Goal: Task Accomplishment & Management: Complete application form

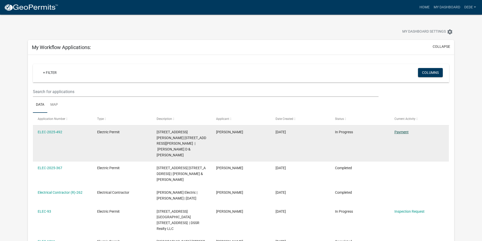
click at [402, 132] on link "Payment" at bounding box center [401, 132] width 14 height 4
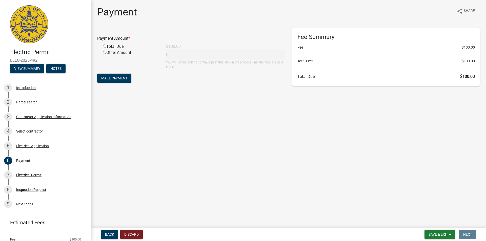
click at [104, 46] on input "radio" at bounding box center [104, 46] width 3 height 3
radio input "true"
type input "100"
click at [112, 79] on span "Make Payment" at bounding box center [114, 78] width 26 height 4
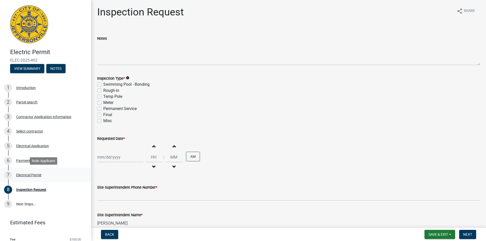
click at [32, 175] on div "Electrical Permit" at bounding box center [28, 175] width 25 height 4
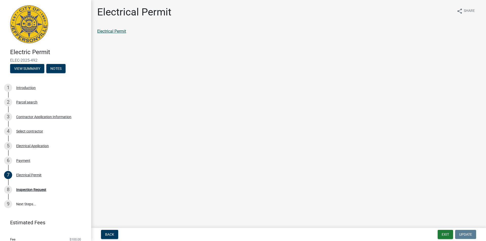
click at [120, 32] on link "Electrical Permit" at bounding box center [111, 31] width 29 height 5
click at [37, 189] on div "Inspection Request" at bounding box center [31, 190] width 30 height 4
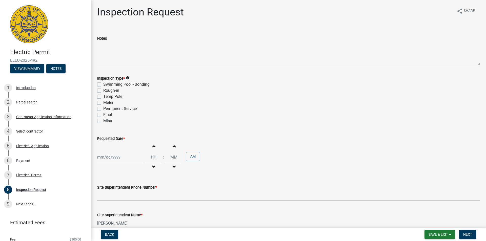
click at [103, 114] on label "Final" at bounding box center [107, 115] width 9 height 6
click at [103, 114] on input "Final" at bounding box center [104, 113] width 3 height 3
checkbox input "true"
checkbox input "false"
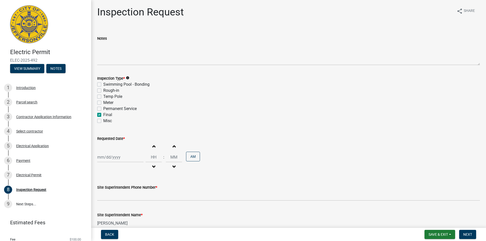
checkbox input "false"
checkbox input "true"
checkbox input "false"
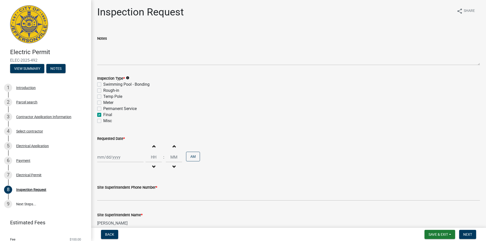
click at [125, 158] on div at bounding box center [120, 157] width 46 height 10
select select "9"
select select "2025"
click at [111, 121] on div "16" at bounding box center [110, 122] width 8 height 8
type input "[DATE]"
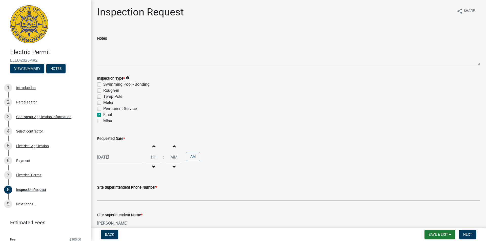
select select "9"
select select "2025"
click at [115, 157] on div "[DATE] [PERSON_NAME] Apr May Jun [DATE] Aug Sep Oct Nov [DATE] 1526 1527 1528 1…" at bounding box center [120, 157] width 46 height 10
click at [119, 122] on div "17" at bounding box center [118, 122] width 8 height 8
type input "[DATE]"
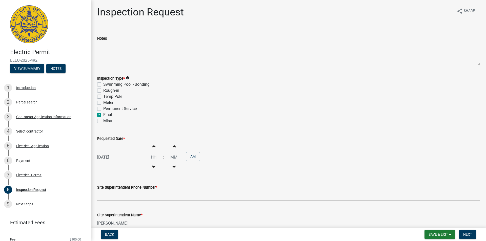
click at [152, 146] on span "button" at bounding box center [153, 146] width 3 height 4
type input "01"
type input "00"
click at [152, 144] on span "button" at bounding box center [153, 146] width 3 height 4
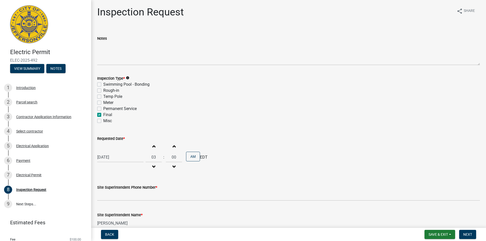
click at [152, 144] on span "button" at bounding box center [153, 146] width 3 height 4
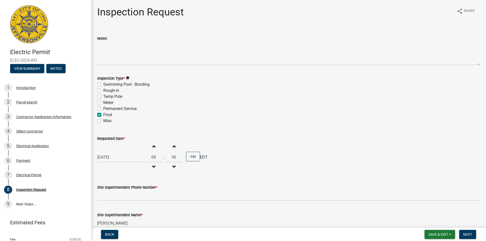
click at [152, 144] on span "button" at bounding box center [153, 146] width 3 height 4
type input "12"
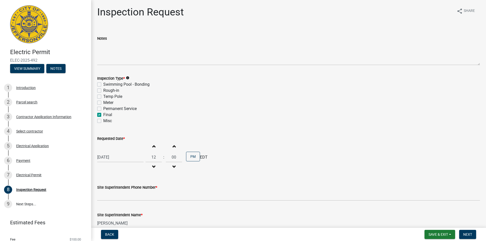
click at [197, 174] on wm-data-entity-input "Requested Date * [DATE] Increment hours 12 Decrement hours : Increment minutes …" at bounding box center [288, 152] width 382 height 49
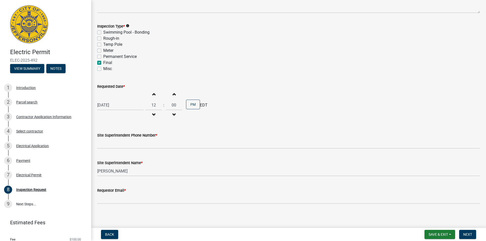
scroll to position [54, 0]
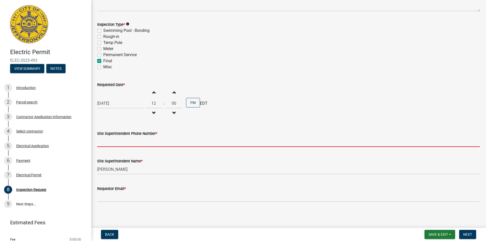
click at [128, 142] on input "Site Superintendent Phone Number *" at bounding box center [288, 142] width 382 height 10
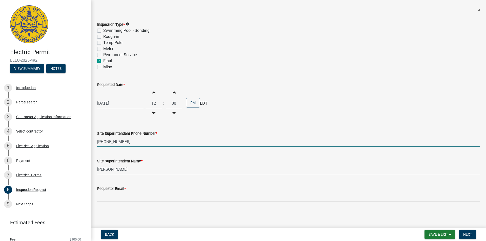
type input "[PHONE_NUMBER]"
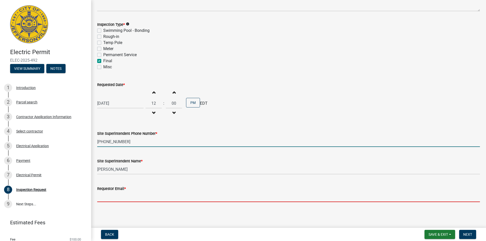
click at [117, 197] on input "Requestor Email *" at bounding box center [288, 197] width 382 height 10
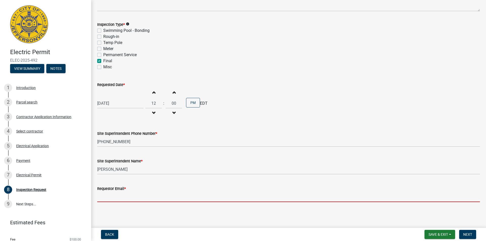
type input "[PERSON_NAME][EMAIL_ADDRESS][DOMAIN_NAME]"
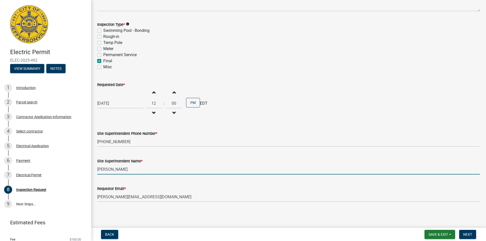
drag, startPoint x: 135, startPoint y: 167, endPoint x: 94, endPoint y: 170, distance: 40.6
click at [93, 170] on div "Inspection Request share Share Notes Inspection Type * info Swimming Pool - Bon…" at bounding box center [288, 81] width 395 height 259
drag, startPoint x: 121, startPoint y: 169, endPoint x: 93, endPoint y: 169, distance: 27.8
click at [93, 169] on div "Site Superintendent Name * [PERSON_NAME]" at bounding box center [288, 163] width 390 height 24
type input "[PERSON_NAME]"
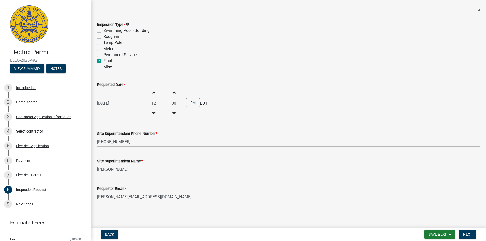
click at [272, 185] on div "Requestor Email * [PERSON_NAME][EMAIL_ADDRESS][DOMAIN_NAME]" at bounding box center [288, 191] width 382 height 24
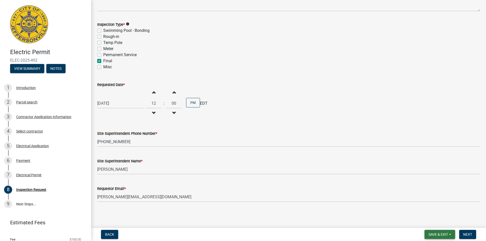
click at [440, 233] on span "Save & Exit" at bounding box center [437, 234] width 19 height 4
click at [437, 221] on button "Save & Exit" at bounding box center [434, 221] width 40 height 12
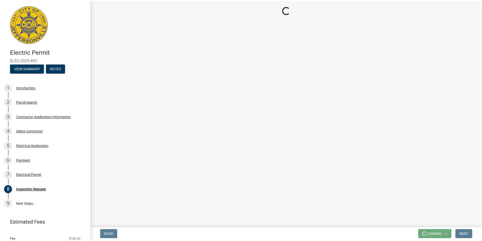
scroll to position [0, 0]
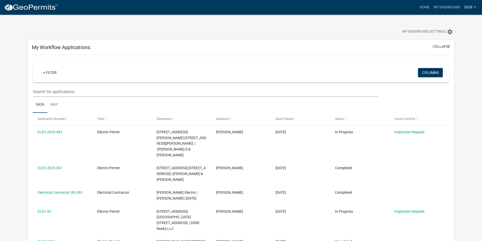
click at [466, 7] on link "DeDe" at bounding box center [470, 8] width 16 height 10
click at [450, 49] on link "Logout" at bounding box center [456, 49] width 43 height 12
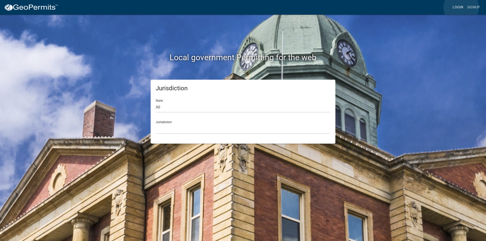
click at [461, 8] on link "Login" at bounding box center [457, 8] width 15 height 10
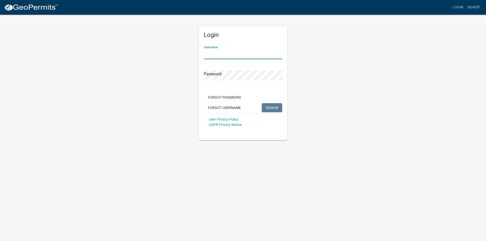
click at [215, 55] on input "Username" at bounding box center [243, 54] width 78 height 10
type input "Dede"
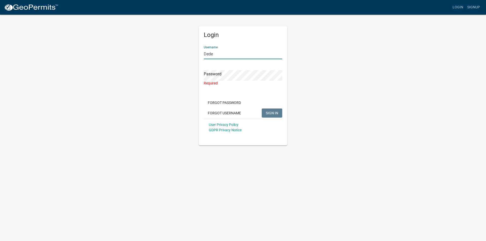
drag, startPoint x: 222, startPoint y: 53, endPoint x: 192, endPoint y: 58, distance: 30.5
click at [192, 58] on div "Login Username Dede Password Required Forgot Password Forgot Username SIGN IN U…" at bounding box center [243, 79] width 288 height 131
